Goal: Information Seeking & Learning: Learn about a topic

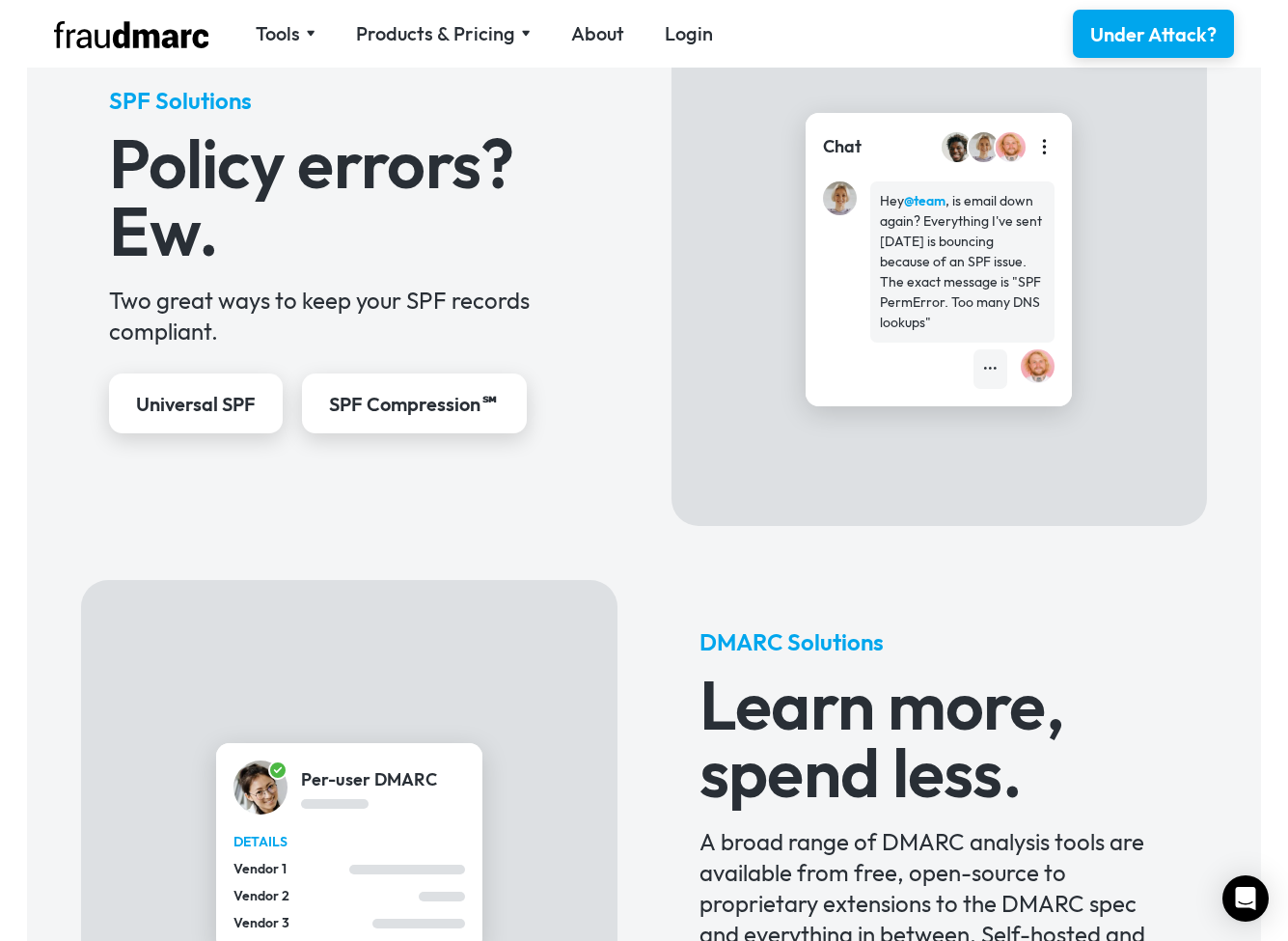
scroll to position [271, 0]
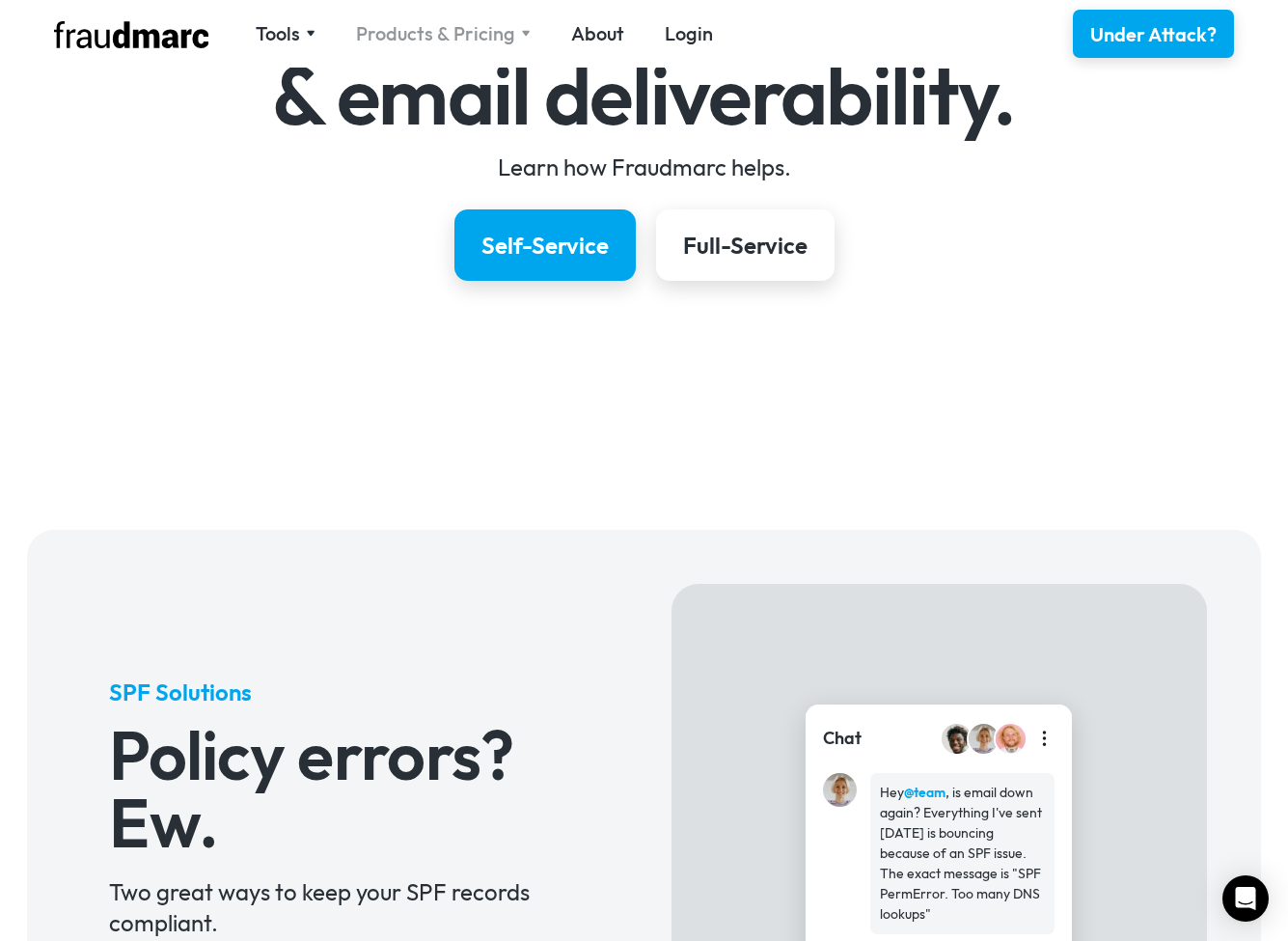
click at [418, 34] on div "Products & Pricing" at bounding box center [435, 34] width 159 height 27
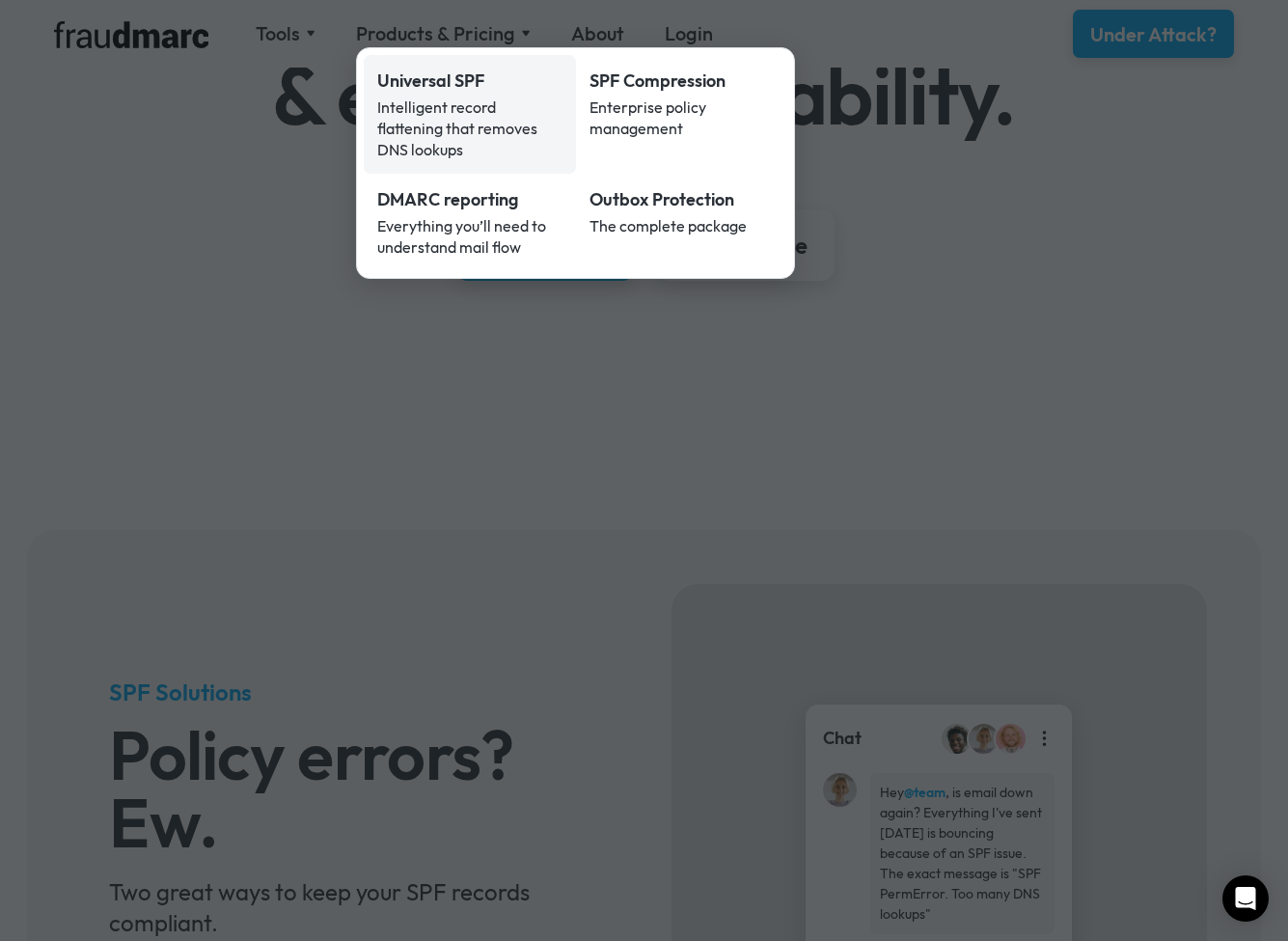
click at [514, 113] on div "Intelligent record flattening that removes DNS lookups" at bounding box center [469, 129] width 185 height 64
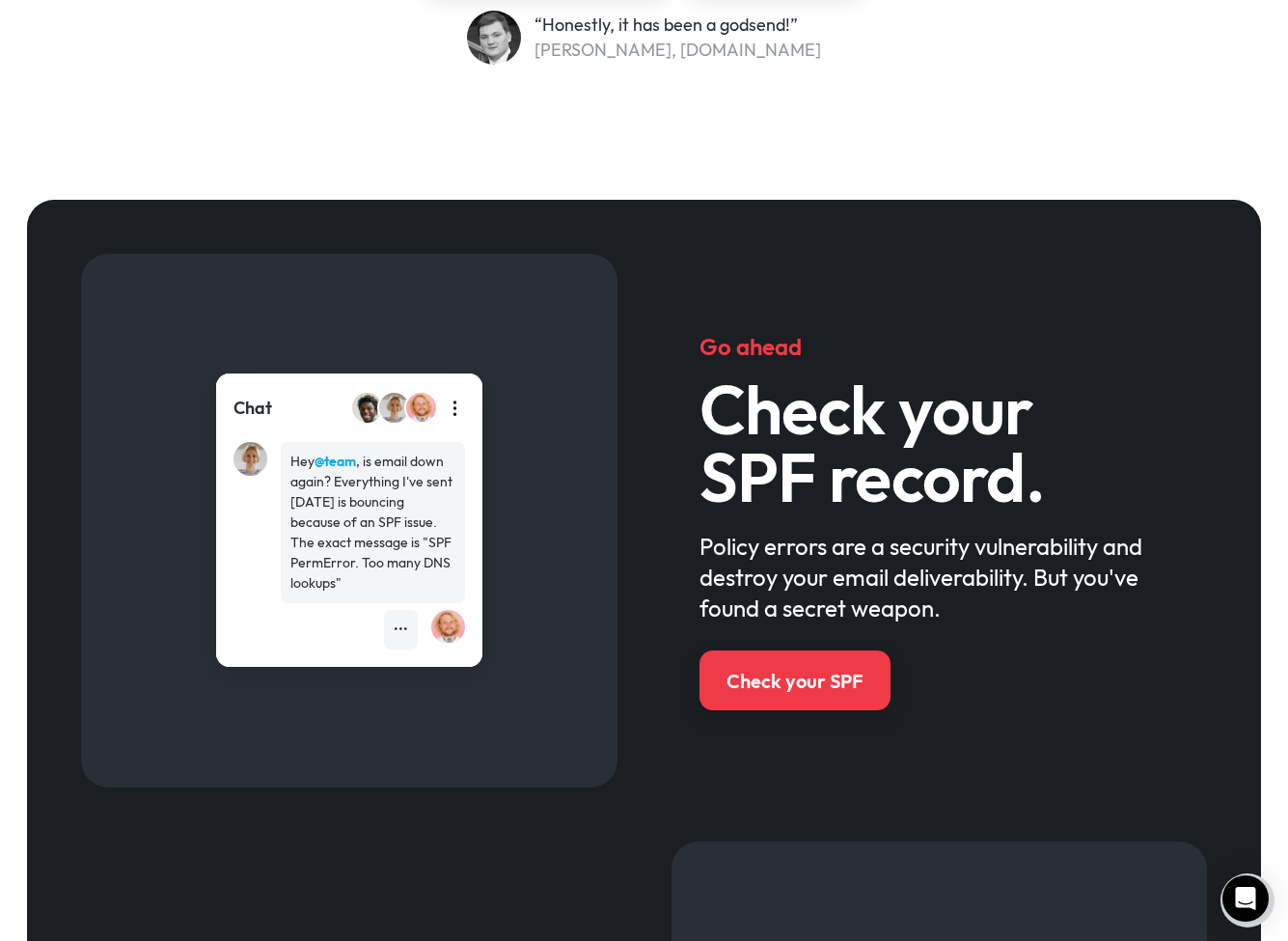
scroll to position [776, 0]
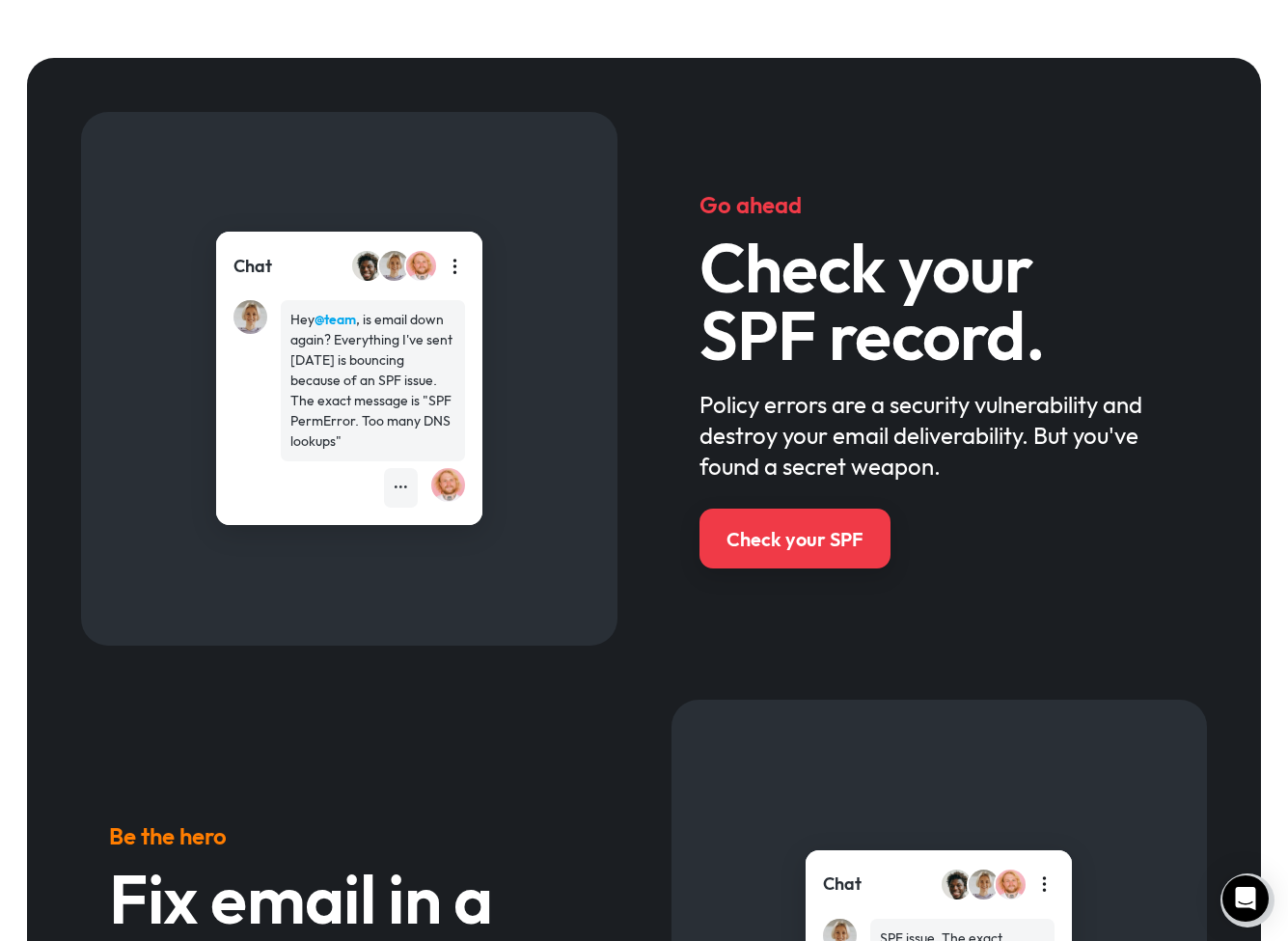
click at [648, 136] on div "Go ahead Check your SPF record. Policy errors are a security vulnerability and …" at bounding box center [644, 379] width 1125 height 533
